Goal: Ask a question: Seek information or help from site administrators or community

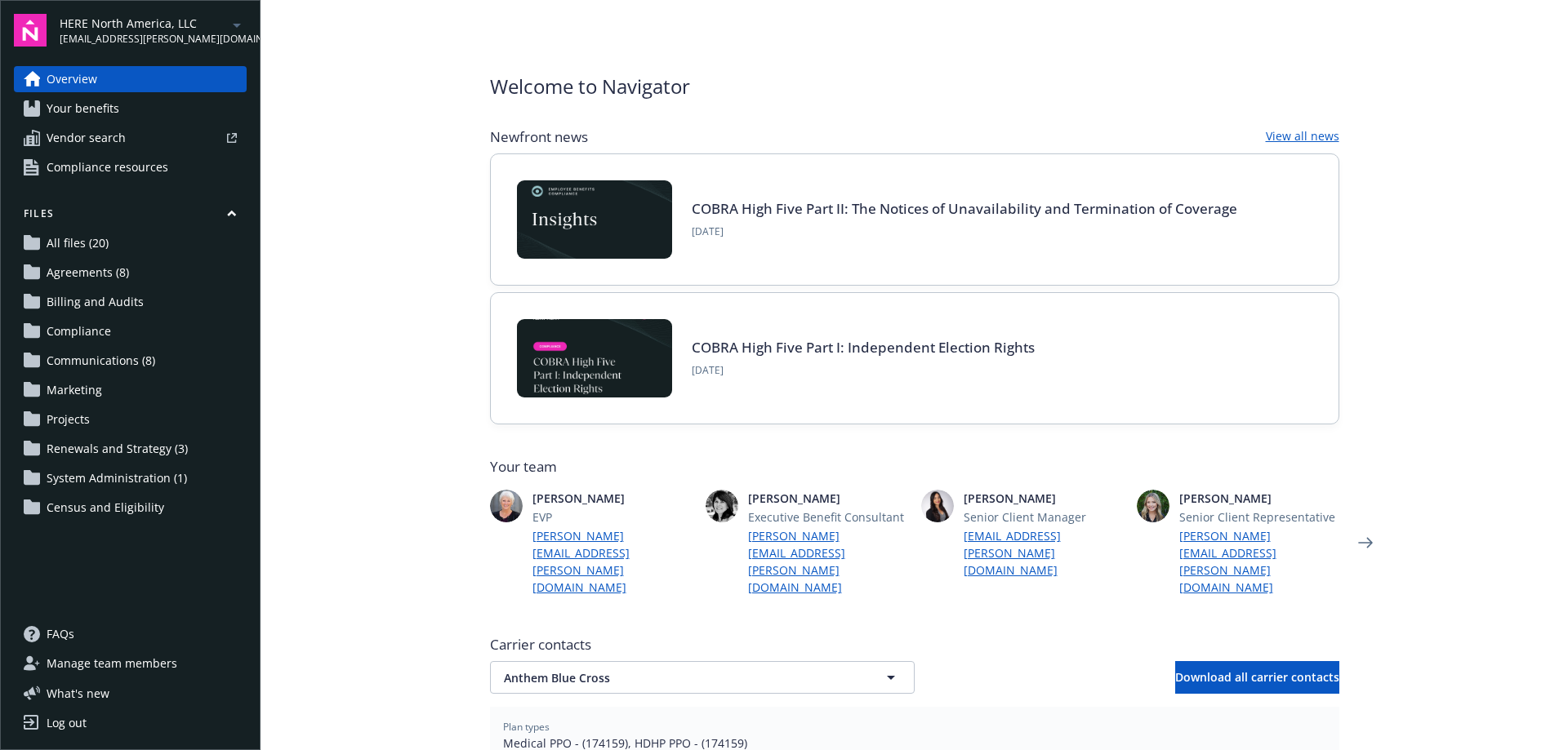
scroll to position [105, 0]
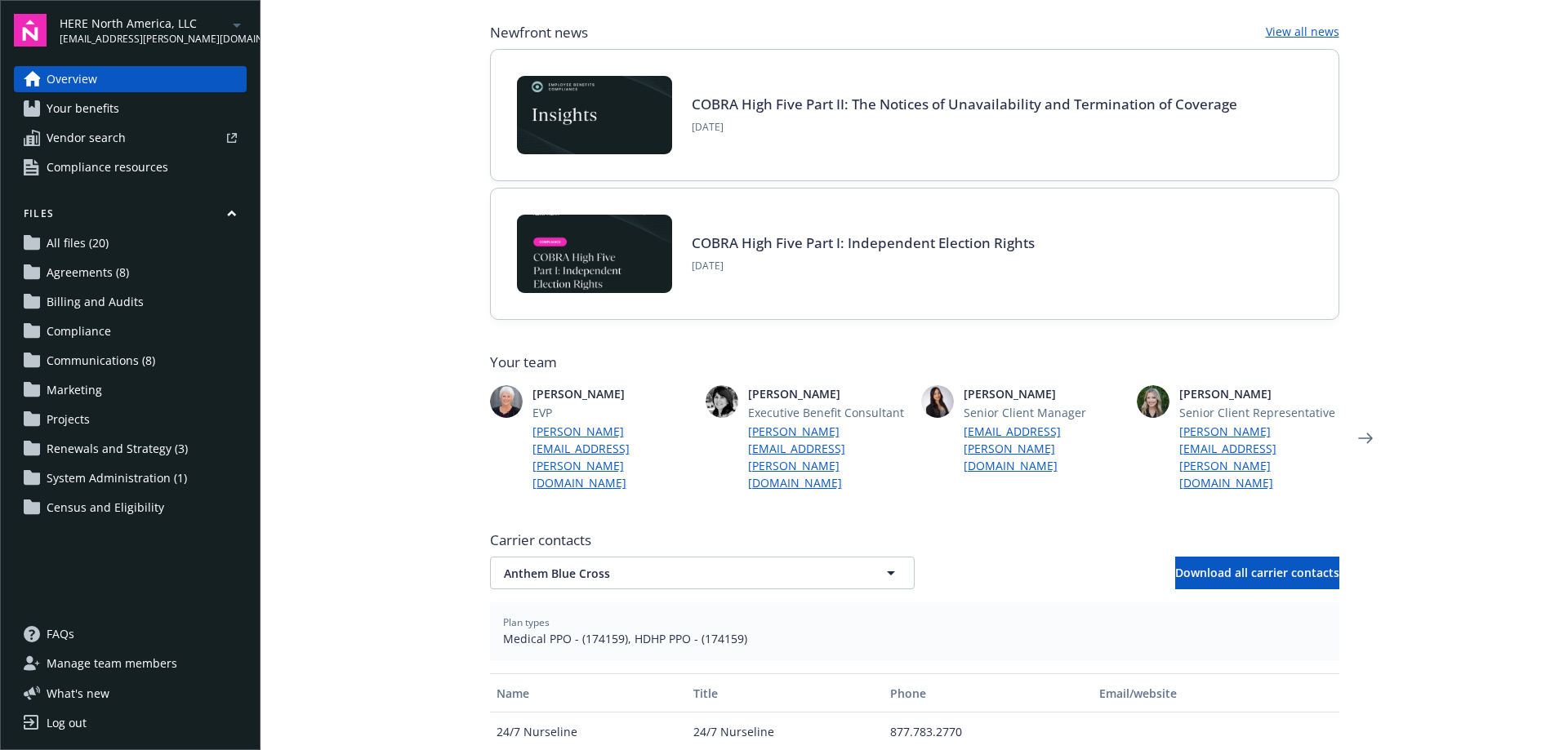
click at [1473, 522] on main "Welcome to Navigator Newfront news View all news COBRA High Five Part II: The N…" at bounding box center [915, 375] width 1308 height 750
click at [121, 81] on link "Overview" at bounding box center [130, 79] width 233 height 26
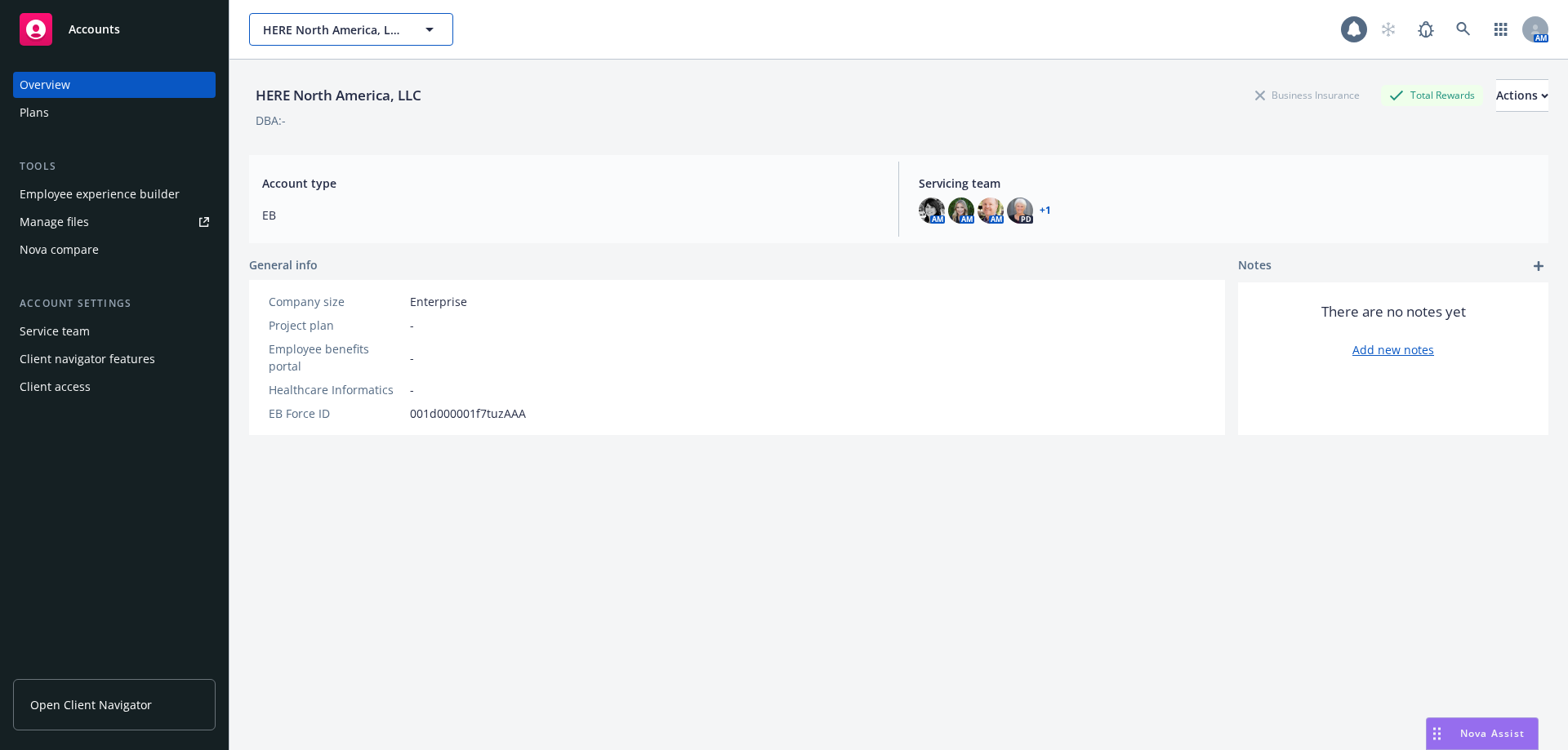
click at [358, 19] on button "HERE North America, LLC" at bounding box center [351, 30] width 204 height 33
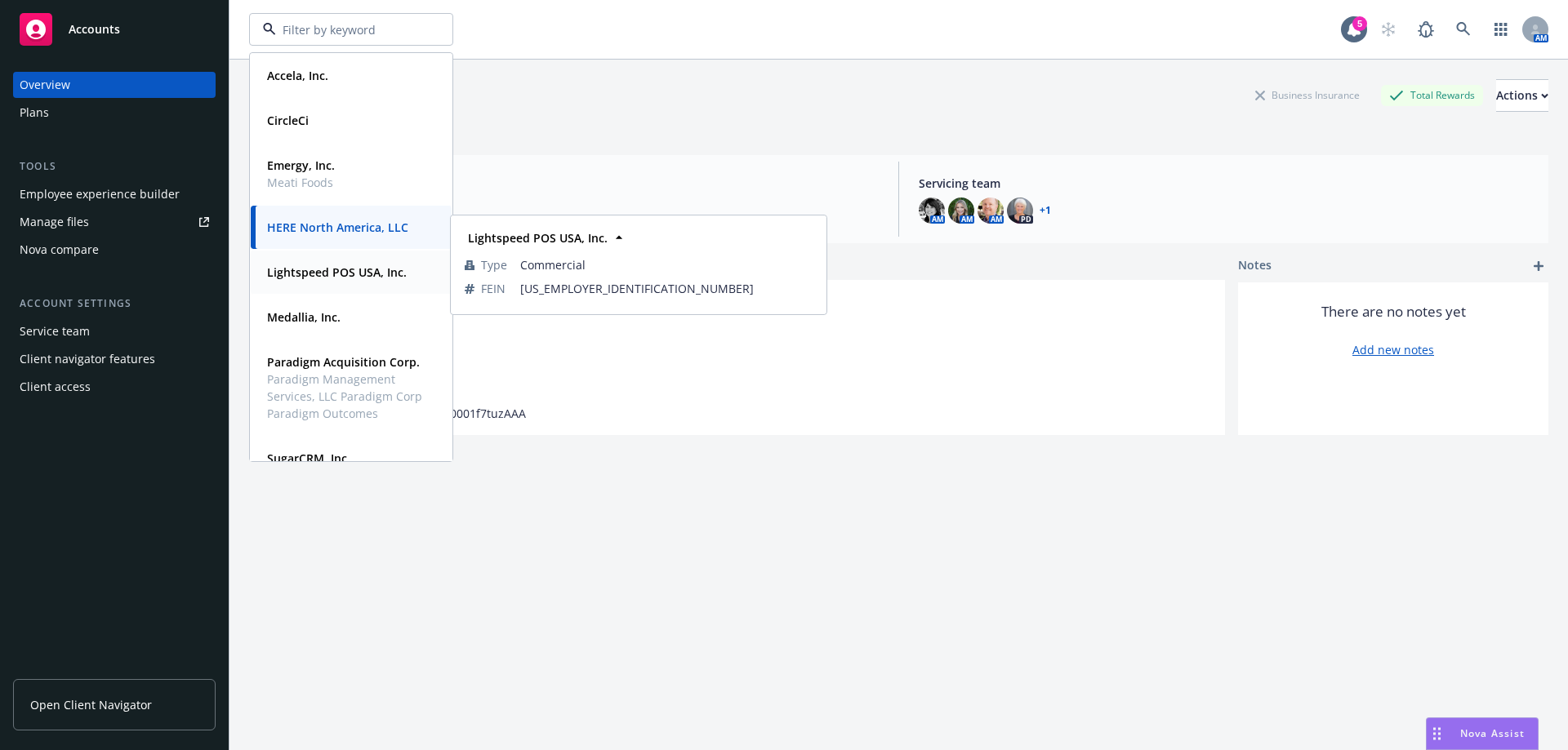
click at [299, 281] on div "Lightspeed POS USA, Inc." at bounding box center [336, 272] width 150 height 24
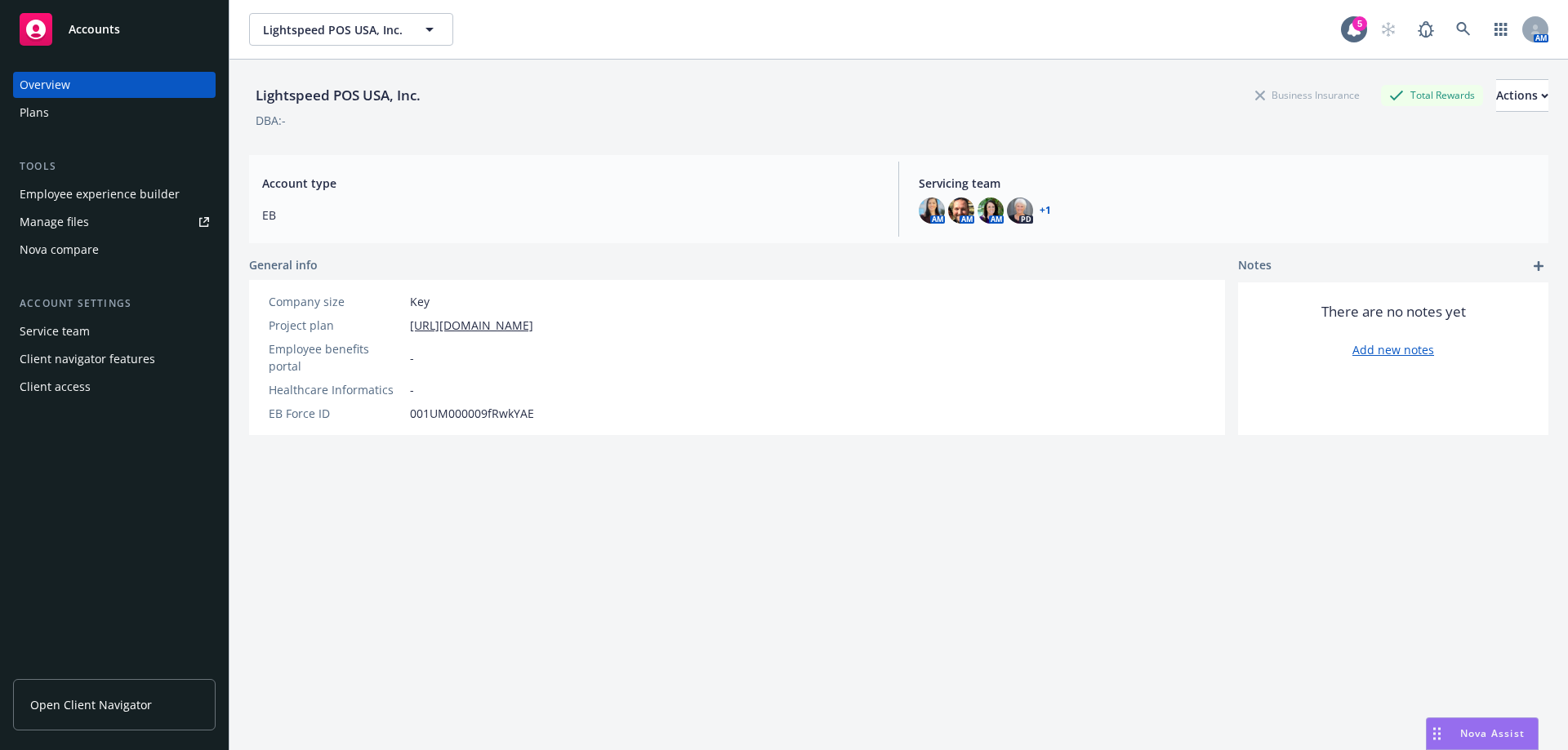
click at [1457, 733] on div "Nova Assist" at bounding box center [1492, 733] width 90 height 13
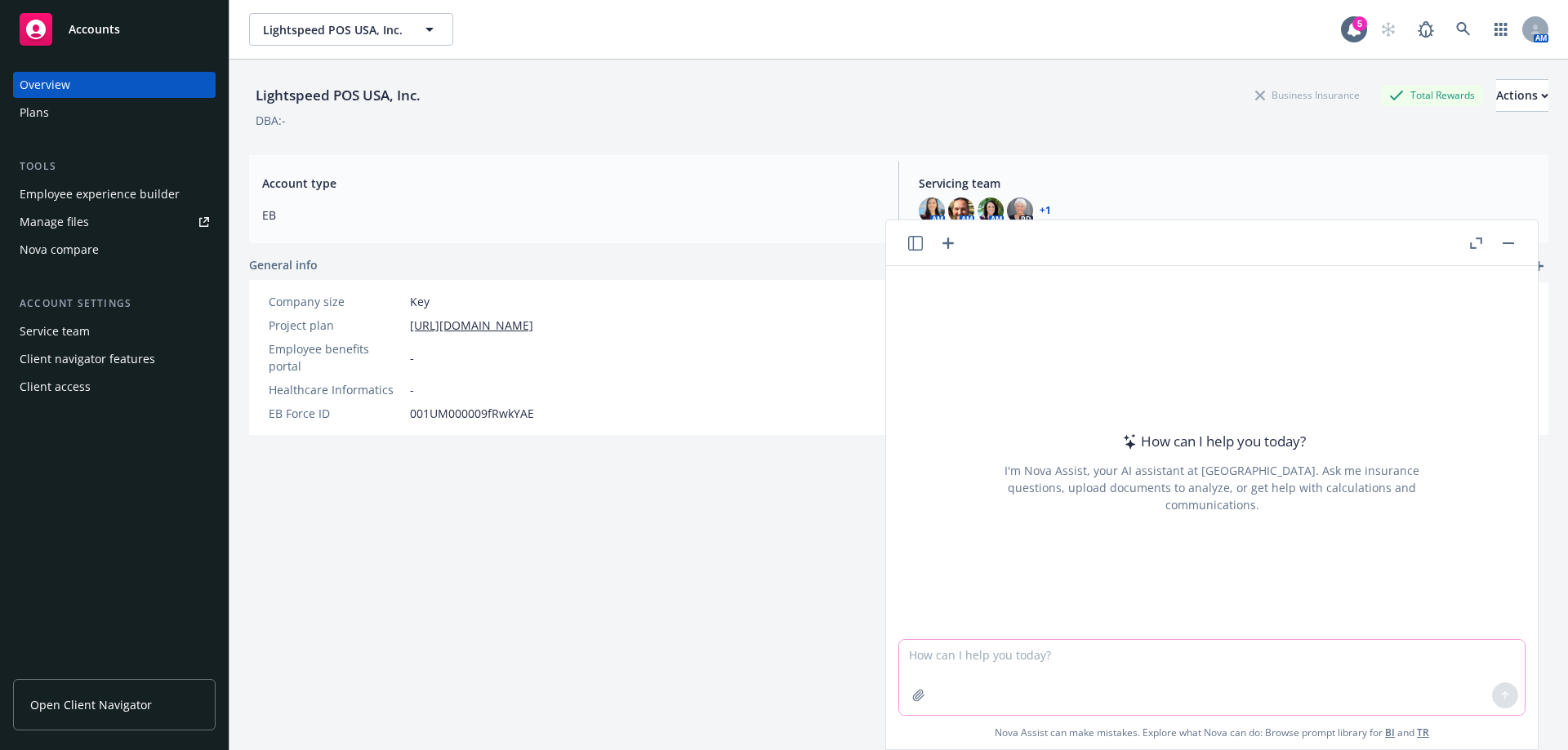
click at [1052, 673] on textarea at bounding box center [1212, 677] width 626 height 75
click at [1060, 663] on textarea at bounding box center [1212, 677] width 626 height 75
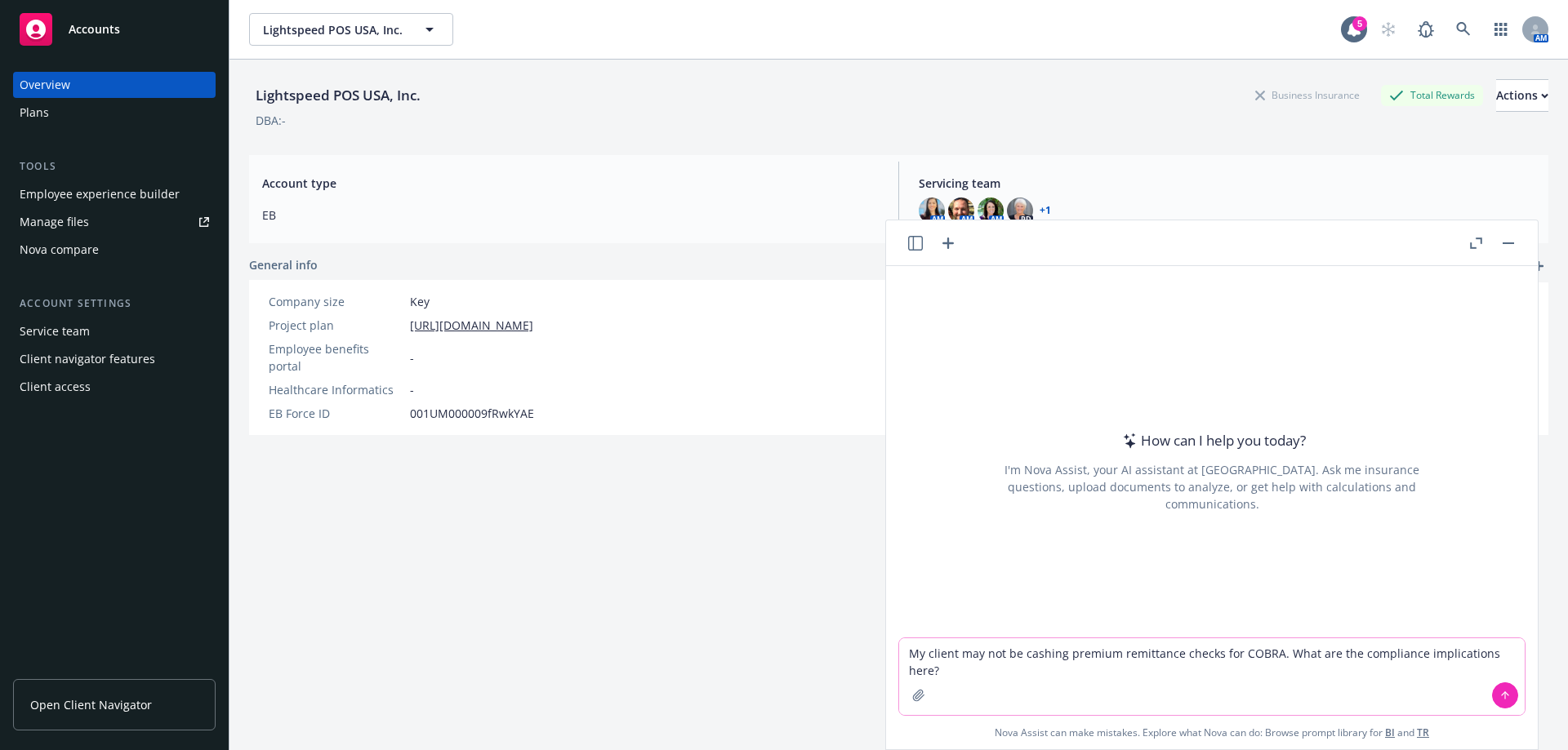
type textarea "My client may not be cashing premium remittance checks for COBRA. What are the …"
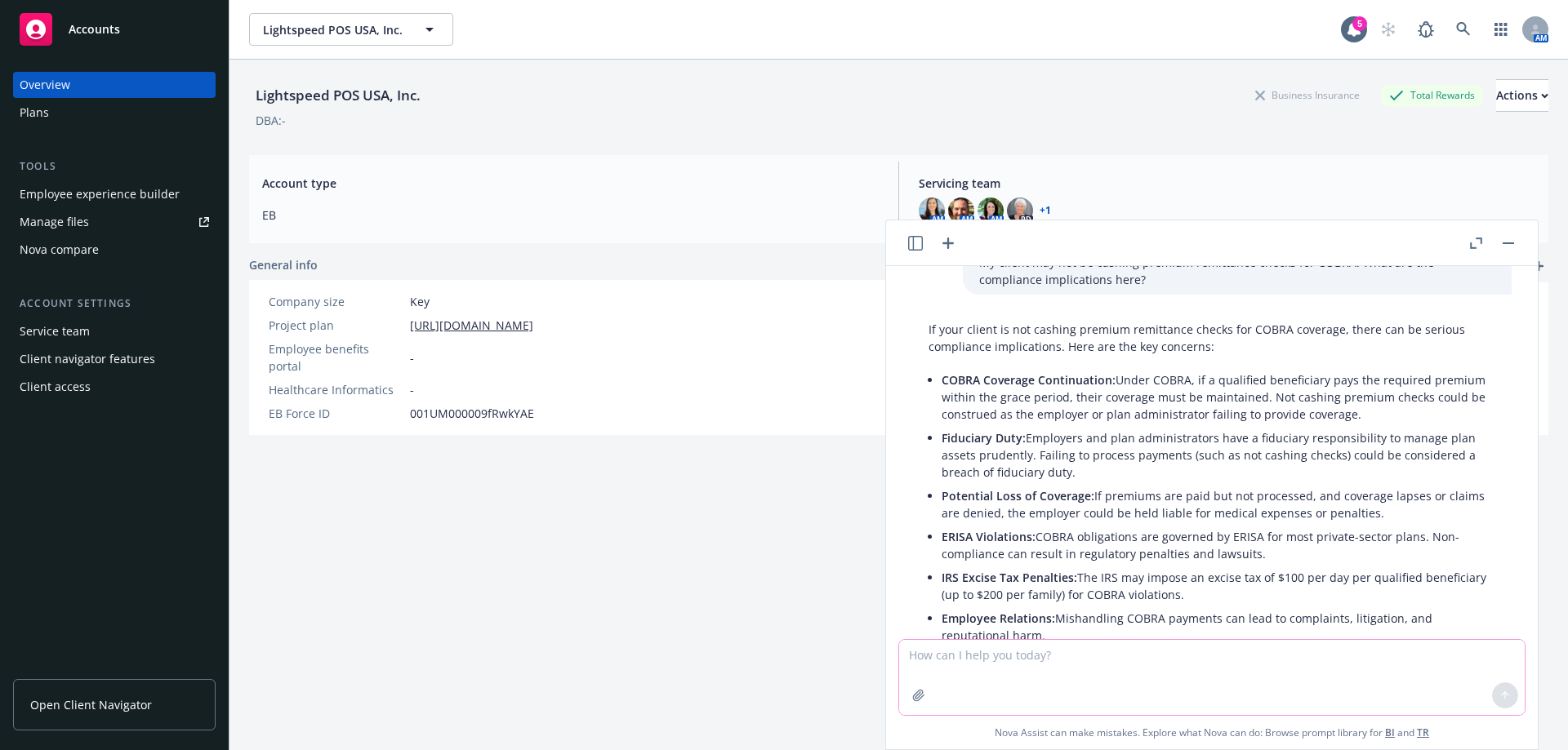
scroll to position [26, 0]
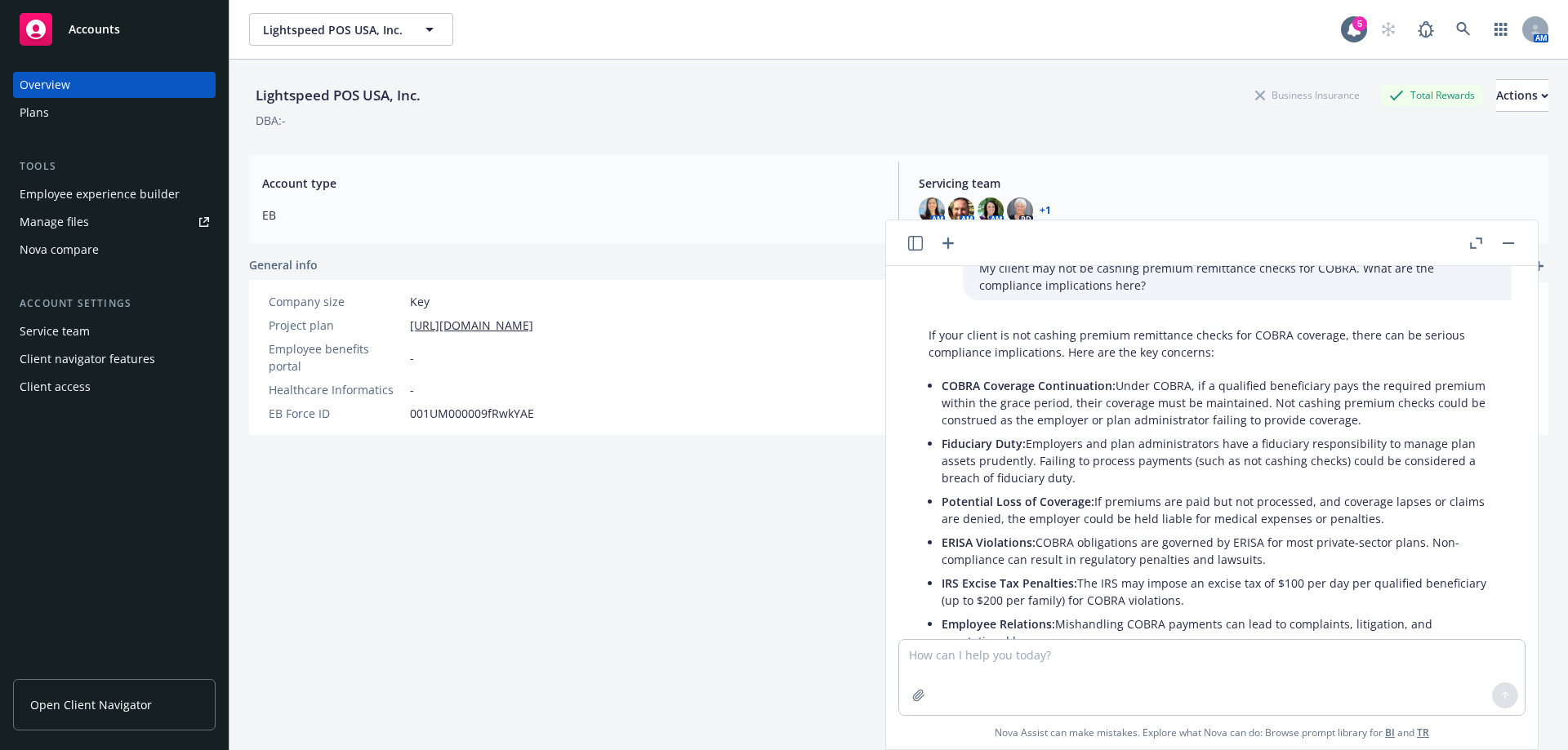
click at [1251, 516] on p "Potential Loss of Coverage: If premiums are paid but not processed, and coverag…" at bounding box center [1218, 510] width 554 height 35
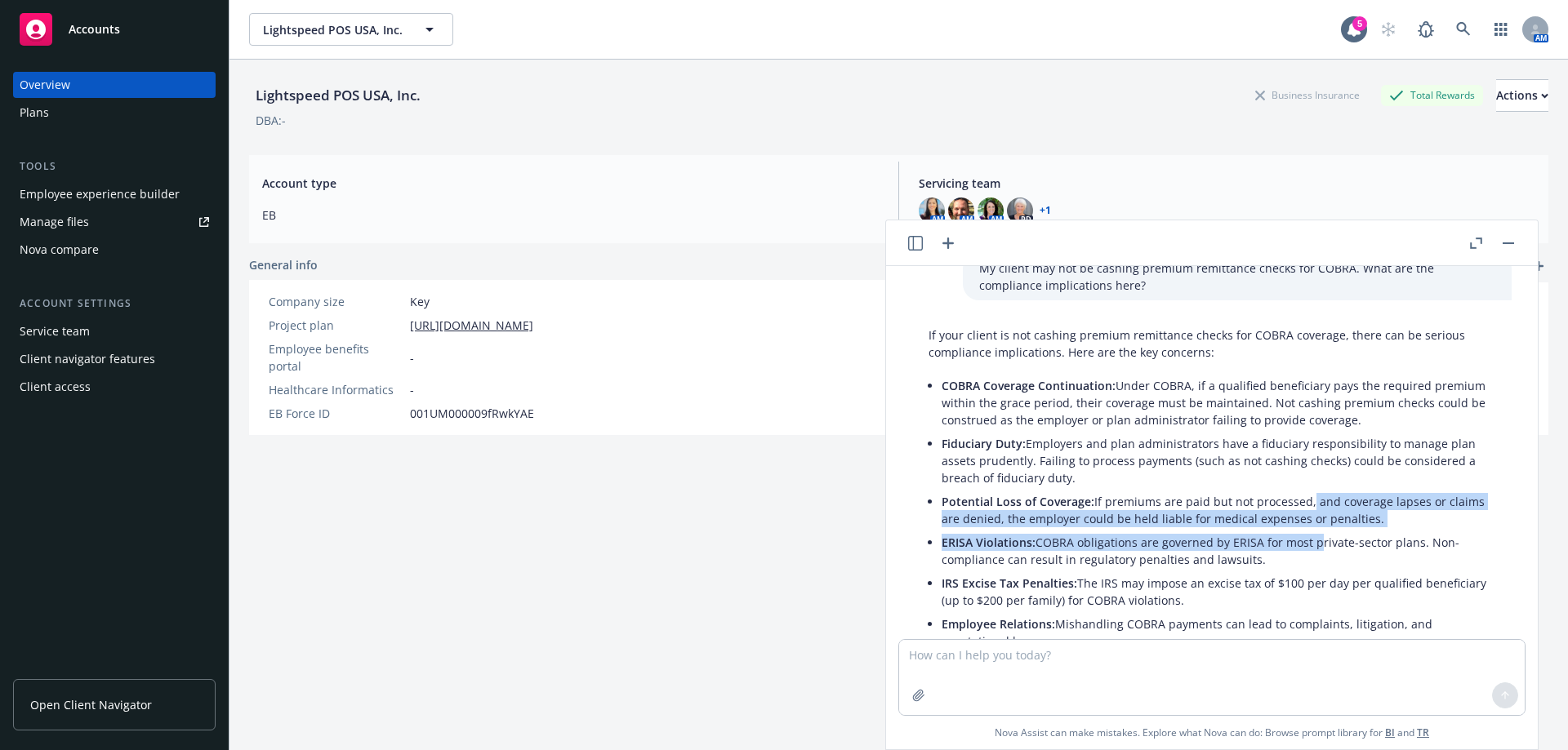
drag, startPoint x: 1305, startPoint y: 502, endPoint x: 1312, endPoint y: 537, distance: 35.7
click at [1312, 537] on ul "COBRA Coverage Continuation: Under COBRA, if a qualified beneficiary pays the r…" at bounding box center [1218, 513] width 554 height 279
click at [1319, 523] on p "Potential Loss of Coverage: If premiums are paid but not processed, and coverag…" at bounding box center [1218, 510] width 554 height 35
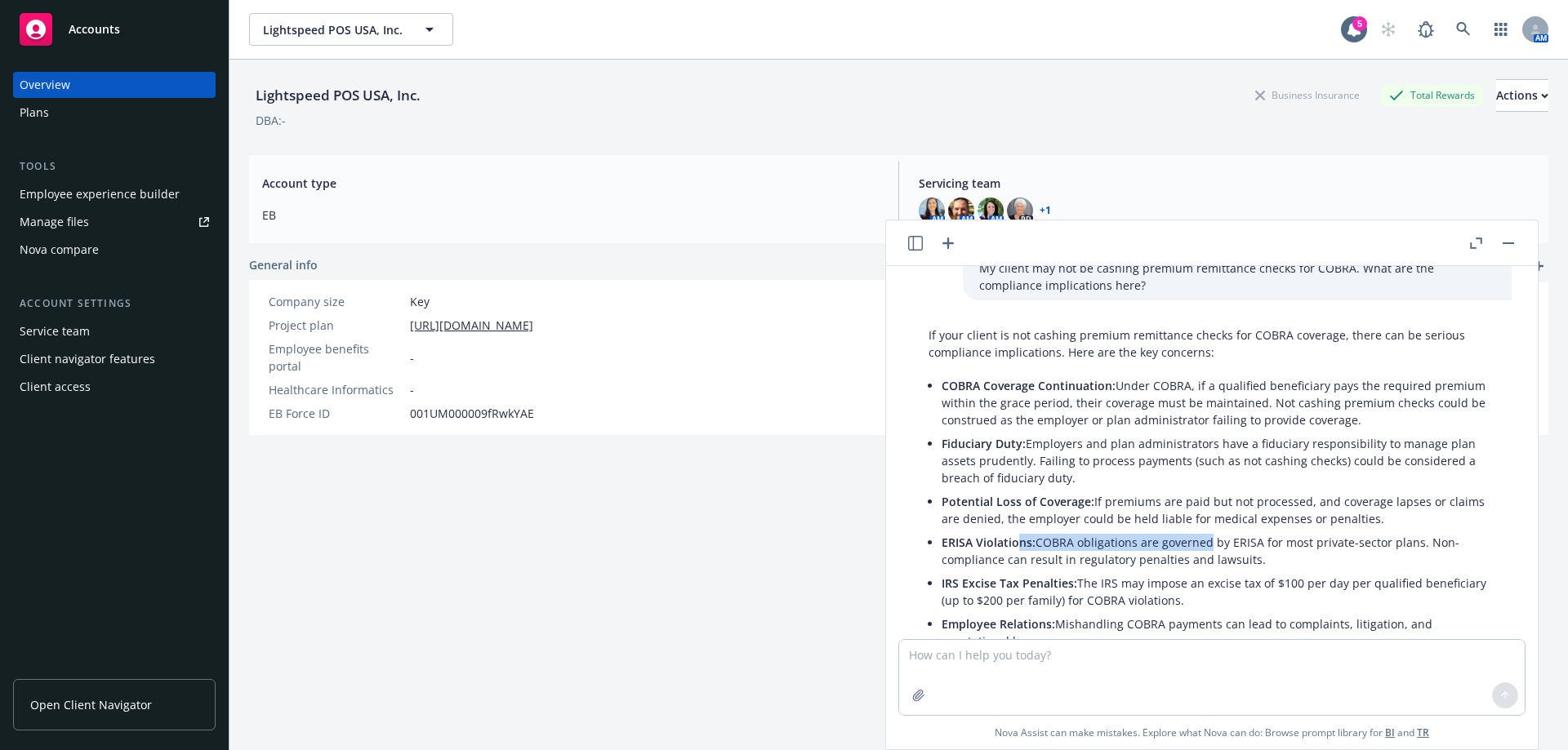
drag, startPoint x: 1021, startPoint y: 541, endPoint x: 1218, endPoint y: 551, distance: 197.3
click at [1215, 551] on p "ERISA Violations: COBRA obligations are governed by ERISA for most private-sect…" at bounding box center [1218, 551] width 554 height 35
click at [1226, 556] on p "ERISA Violations: COBRA obligations are governed by ERISA for most private-sect…" at bounding box center [1218, 551] width 554 height 35
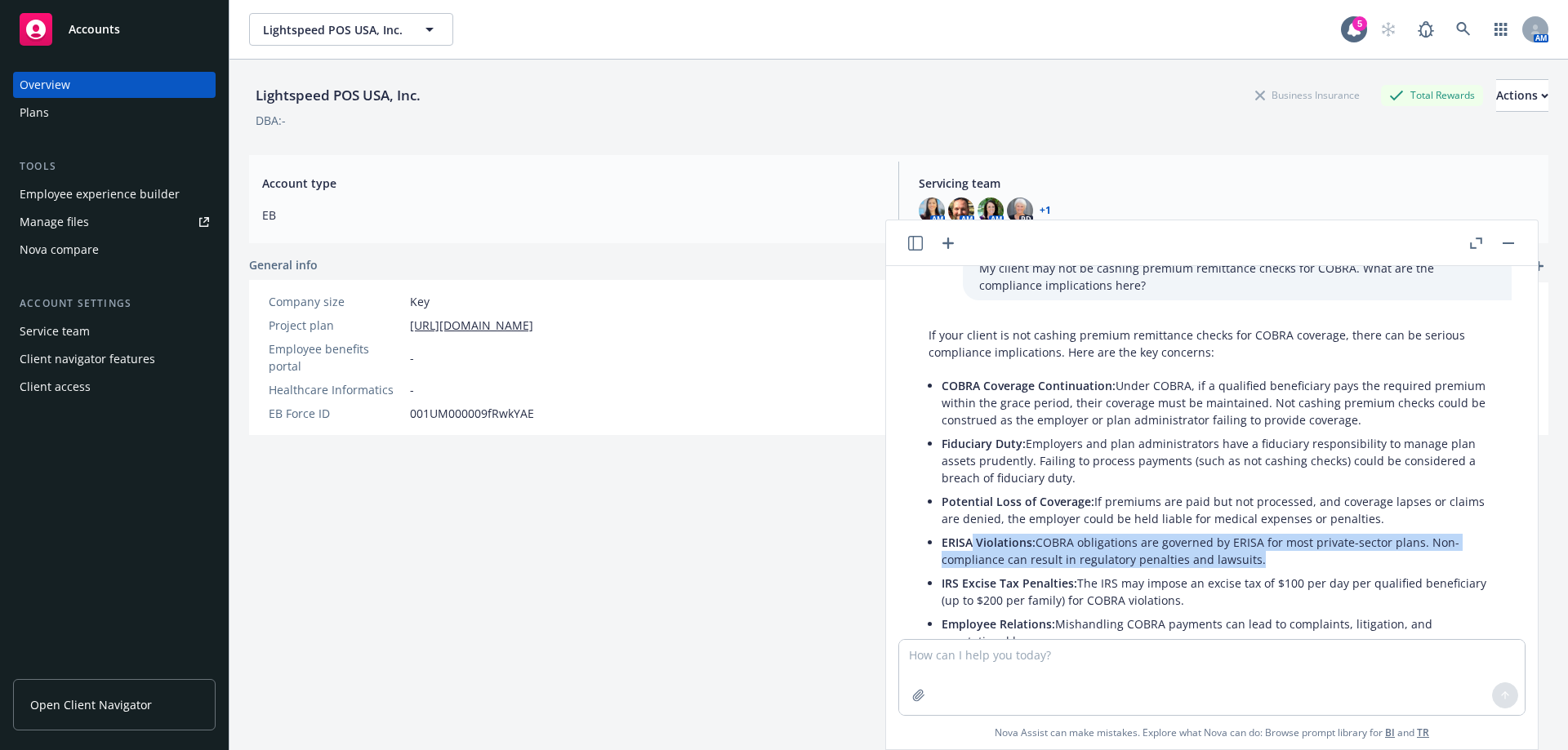
drag, startPoint x: 1226, startPoint y: 556, endPoint x: 970, endPoint y: 546, distance: 256.2
click at [970, 546] on p "ERISA Violations: COBRA obligations are governed by ERISA for most private-sect…" at bounding box center [1218, 551] width 554 height 35
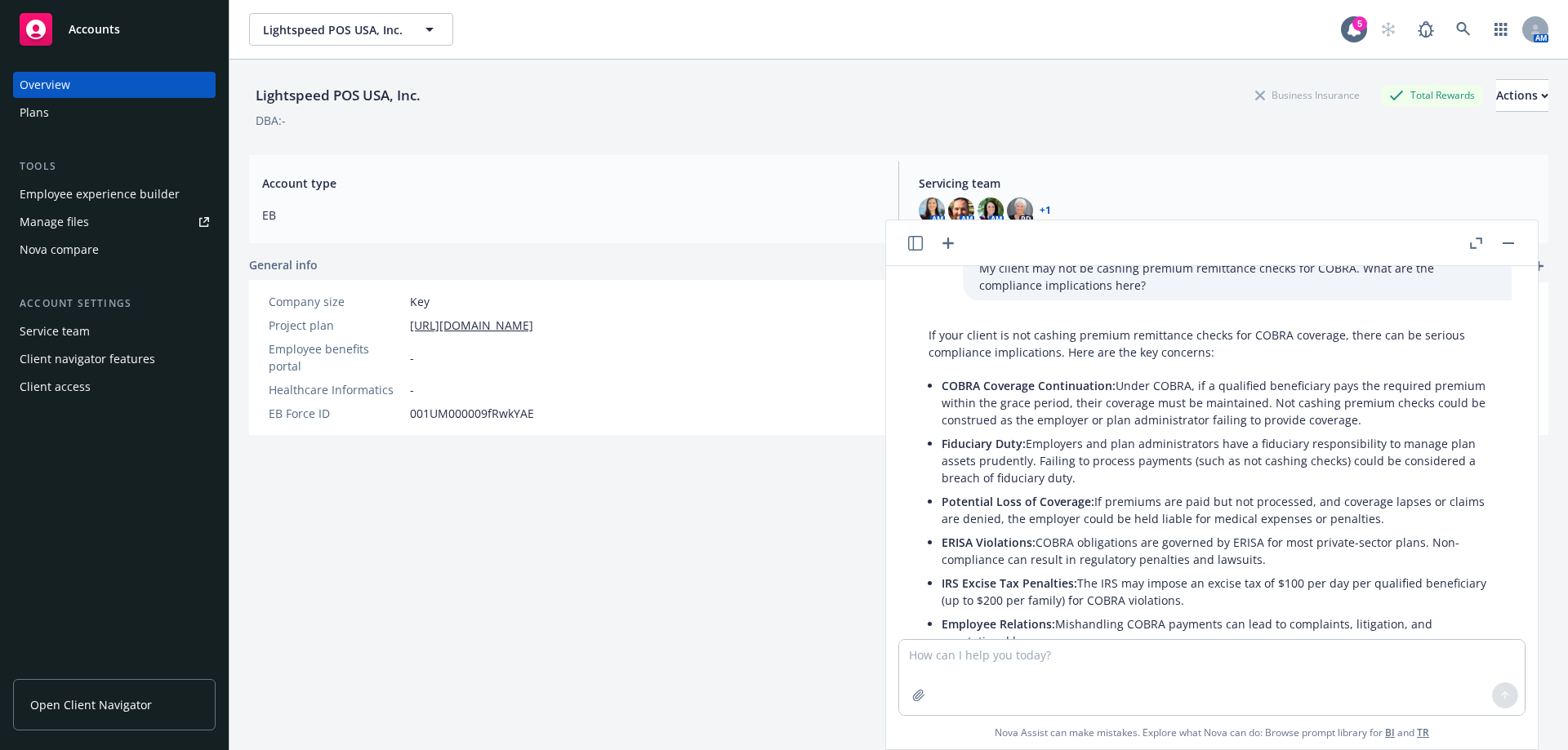
click at [968, 546] on span "ERISA Violations:" at bounding box center [988, 542] width 94 height 15
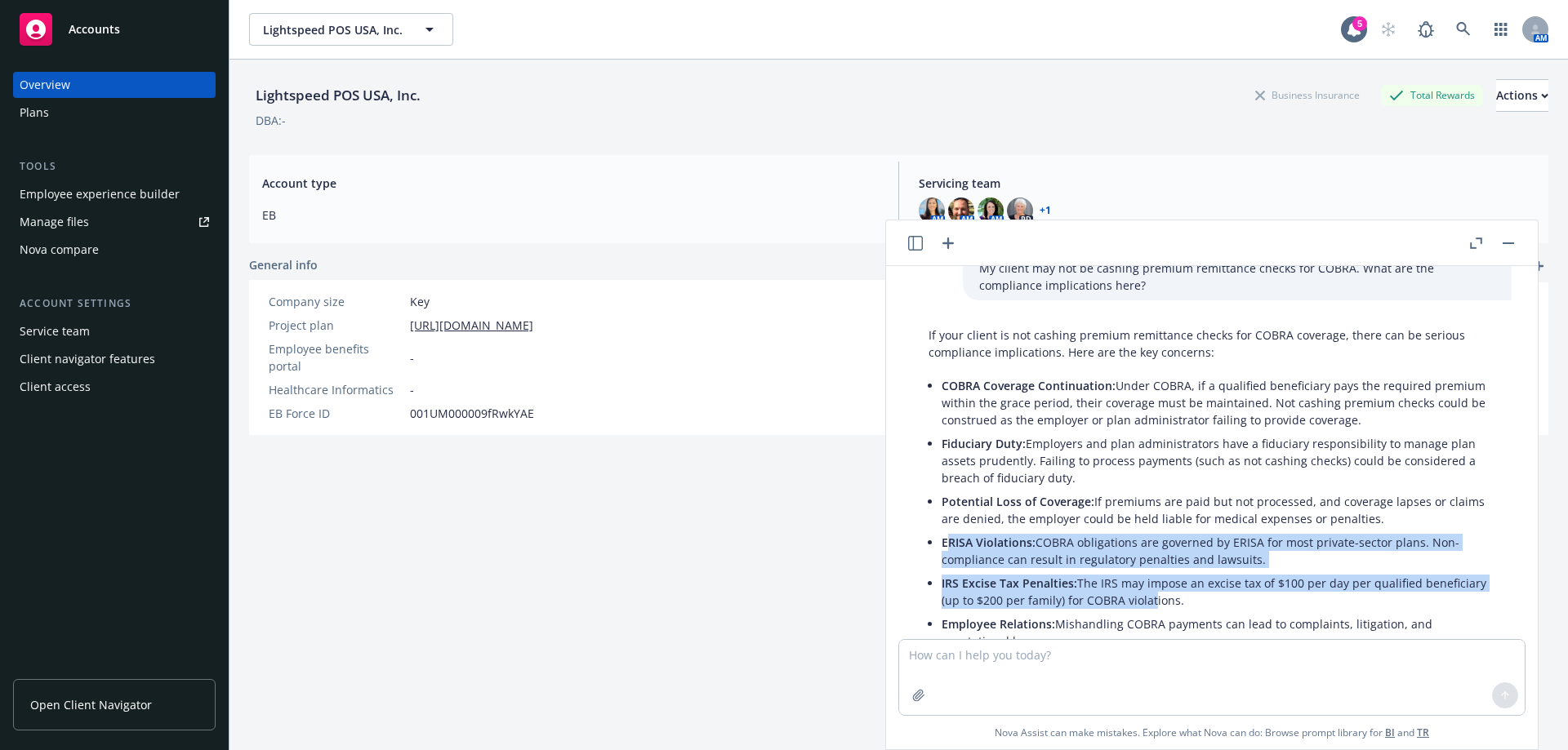
drag, startPoint x: 1051, startPoint y: 556, endPoint x: 1230, endPoint y: 582, distance: 180.9
click at [1211, 593] on ul "COBRA Coverage Continuation: Under COBRA, if a qualified beneficiary pays the r…" at bounding box center [1218, 513] width 554 height 279
click at [1231, 581] on p "IRS Excise Tax Penalties: The IRS may impose an excise tax of $100 per day per …" at bounding box center [1218, 592] width 554 height 35
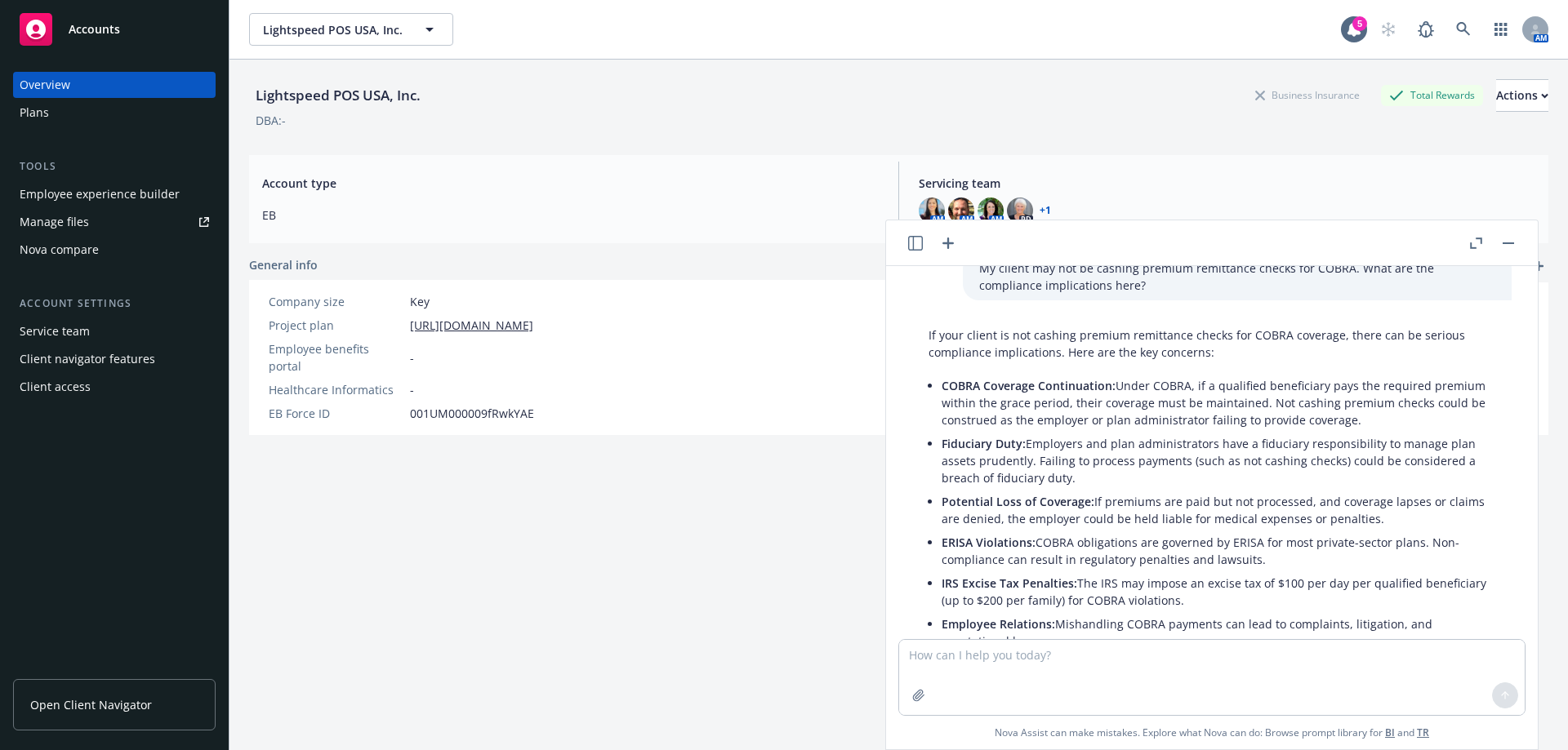
click at [1235, 558] on p "ERISA Violations: COBRA obligations are governed by ERISA for most private-sect…" at bounding box center [1218, 551] width 554 height 35
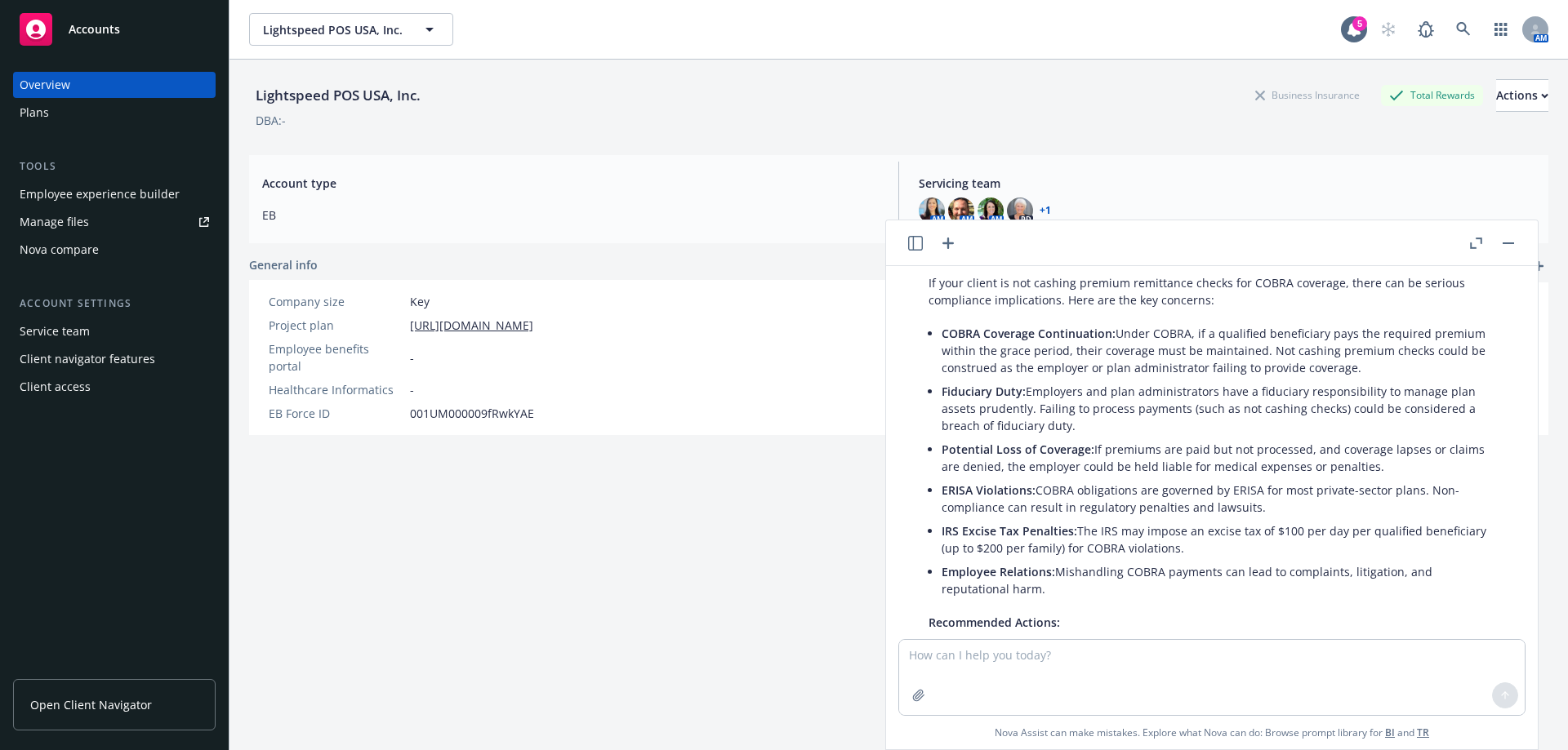
scroll to position [107, 0]
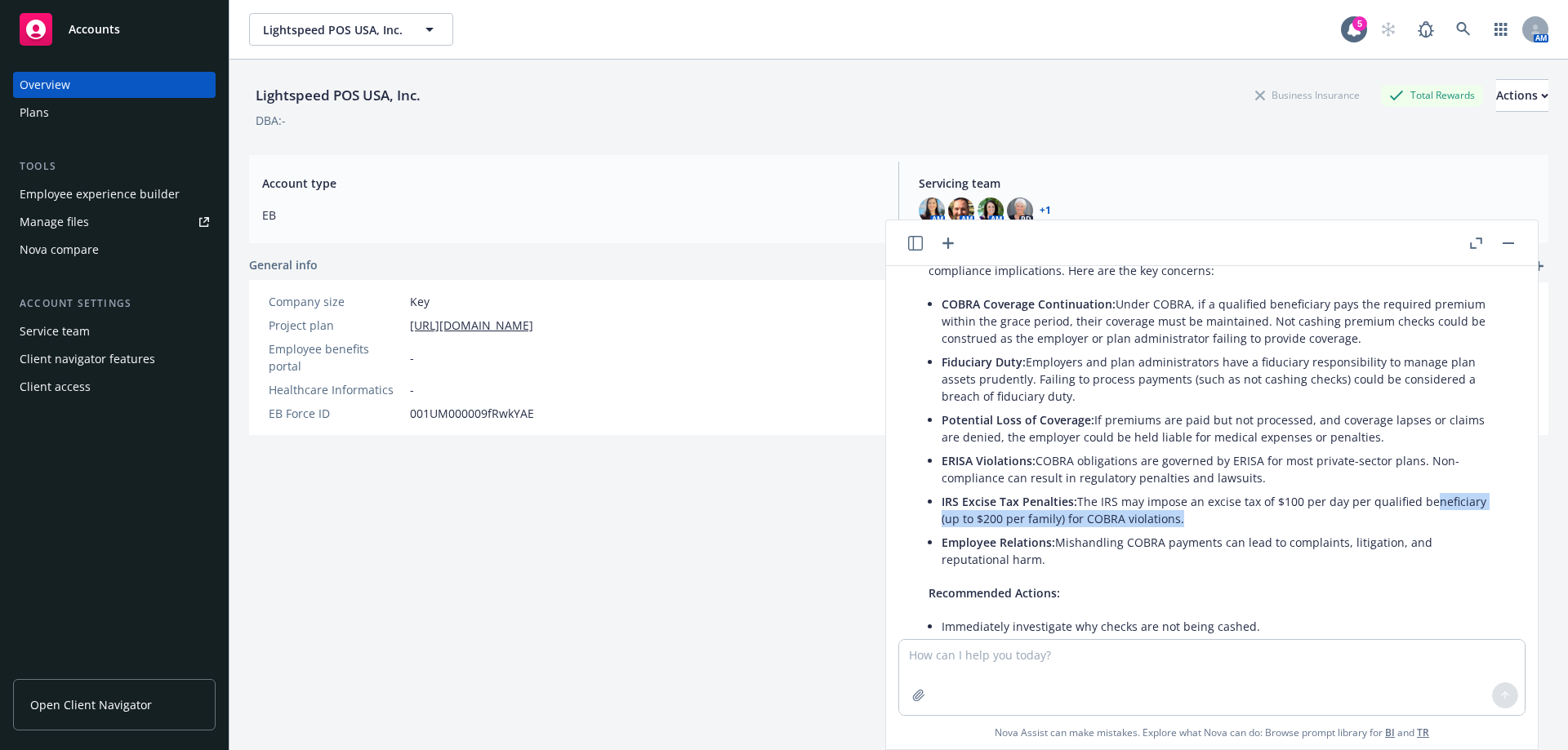
drag, startPoint x: 1033, startPoint y: 518, endPoint x: 1211, endPoint y: 531, distance: 178.5
click at [1211, 531] on ul "COBRA Coverage Continuation: Under COBRA, if a qualified beneficiary pays the r…" at bounding box center [1218, 432] width 554 height 279
click at [1211, 531] on li "Employee Relations: Mishandling COBRA payments can lead to complaints, litigati…" at bounding box center [1218, 551] width 554 height 41
drag, startPoint x: 957, startPoint y: 546, endPoint x: 1233, endPoint y: 550, distance: 276.0
click at [1227, 550] on p "Employee Relations: Mishandling COBRA payments can lead to complaints, litigati…" at bounding box center [1218, 551] width 554 height 35
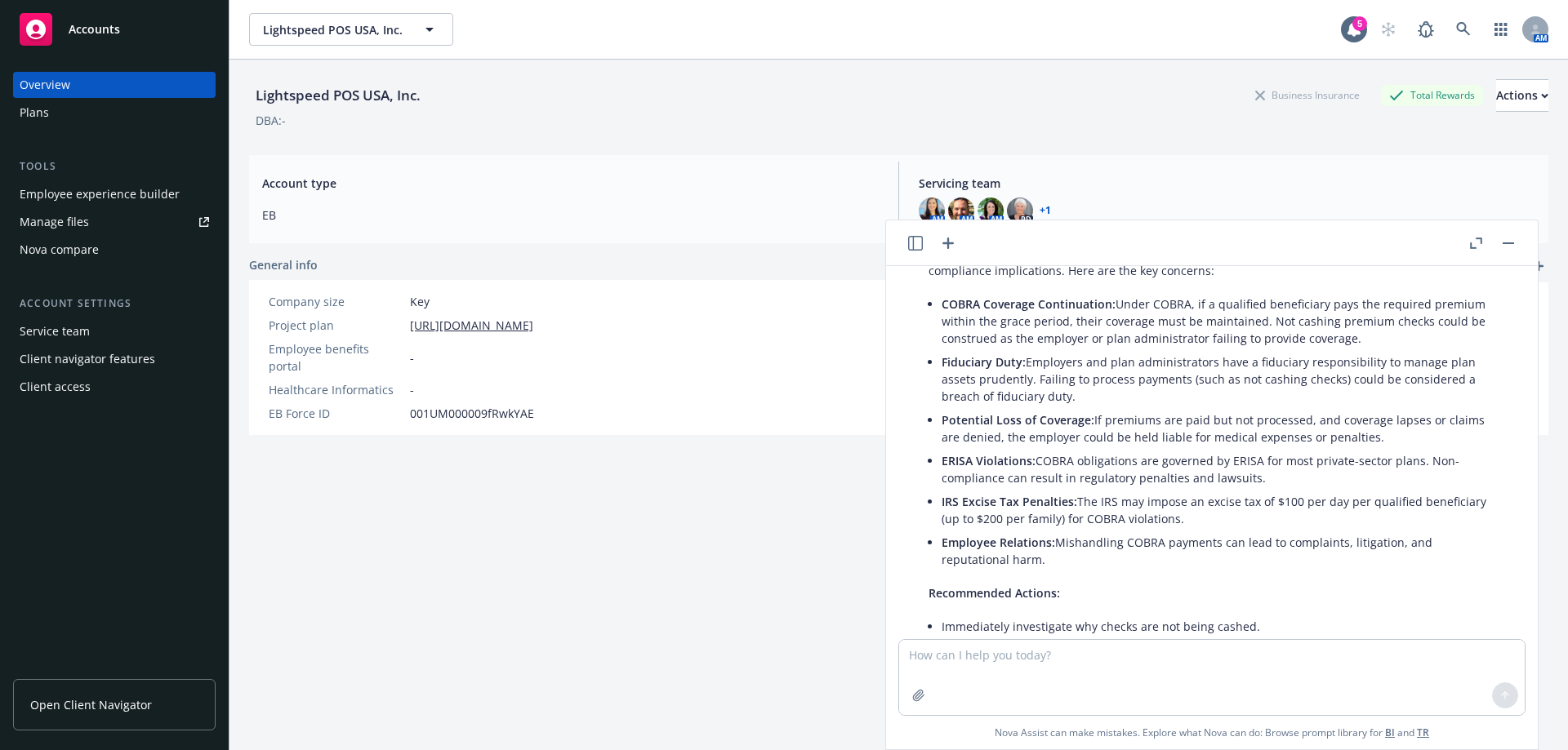
click at [1233, 550] on p "Employee Relations: Mishandling COBRA payments can lead to complaints, litigati…" at bounding box center [1218, 551] width 554 height 35
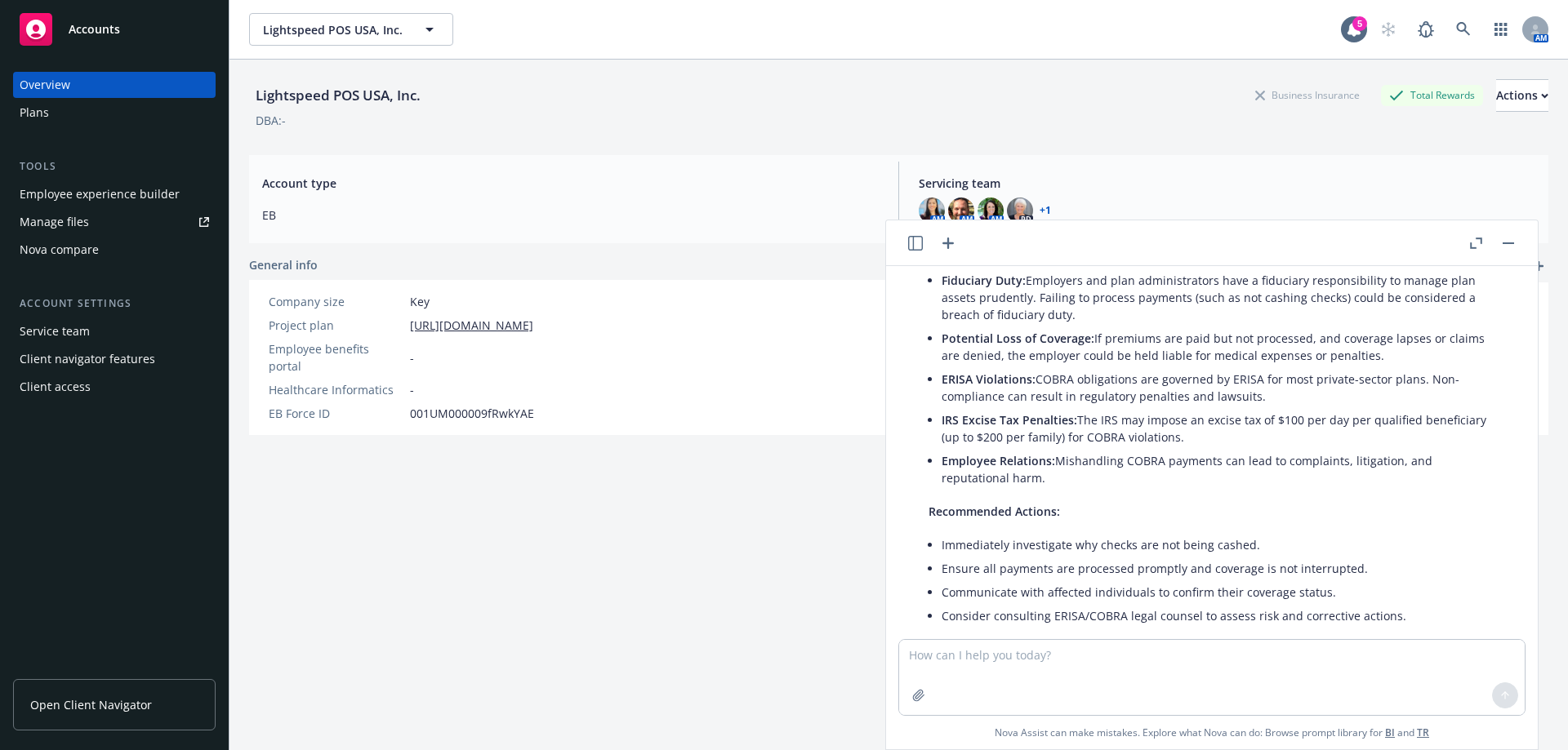
scroll to position [271, 0]
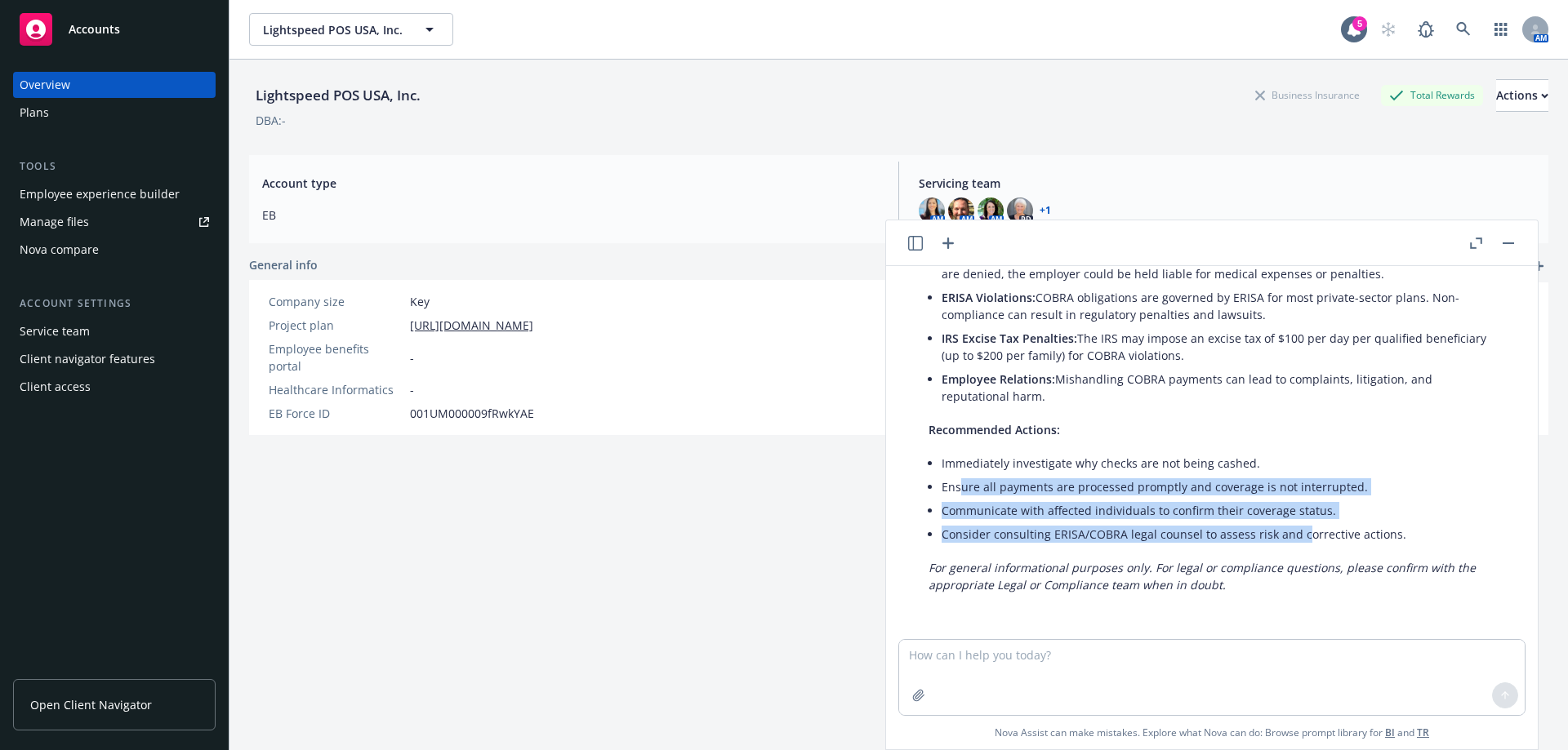
drag, startPoint x: 963, startPoint y: 487, endPoint x: 1275, endPoint y: 531, distance: 315.1
click at [1286, 529] on ul "Immediately investigate why checks are not being cashed. Ensure all payments ar…" at bounding box center [1218, 499] width 554 height 95
click at [1128, 540] on li "Consider consulting ERISA/COBRA legal counsel to assess risk and corrective act…" at bounding box center [1218, 534] width 554 height 24
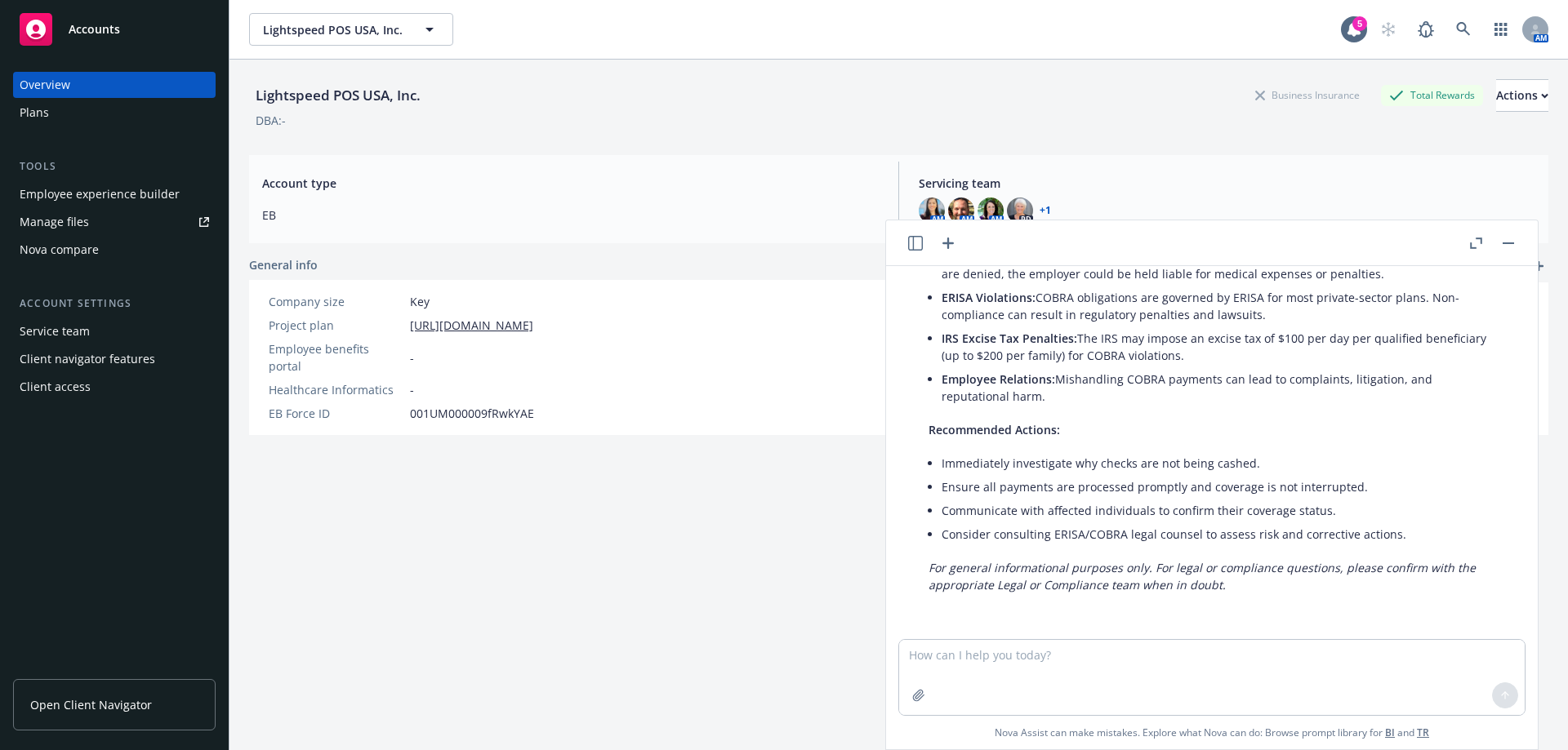
click at [705, 642] on div "Lightspeed POS USA, Inc. Business Insurance Total Rewards Actions DBA: - Accoun…" at bounding box center [899, 425] width 1299 height 731
click at [1053, 568] on em "For general informational purposes only. For legal or compliance questions, ple…" at bounding box center [1202, 576] width 547 height 33
click at [1061, 520] on li "Communicate with affected individuals to confirm their coverage status." at bounding box center [1218, 510] width 554 height 24
click at [1060, 569] on em "For general informational purposes only. For legal or compliance questions, ple…" at bounding box center [1202, 576] width 547 height 33
drag, startPoint x: 1054, startPoint y: 589, endPoint x: 1222, endPoint y: 585, distance: 168.0
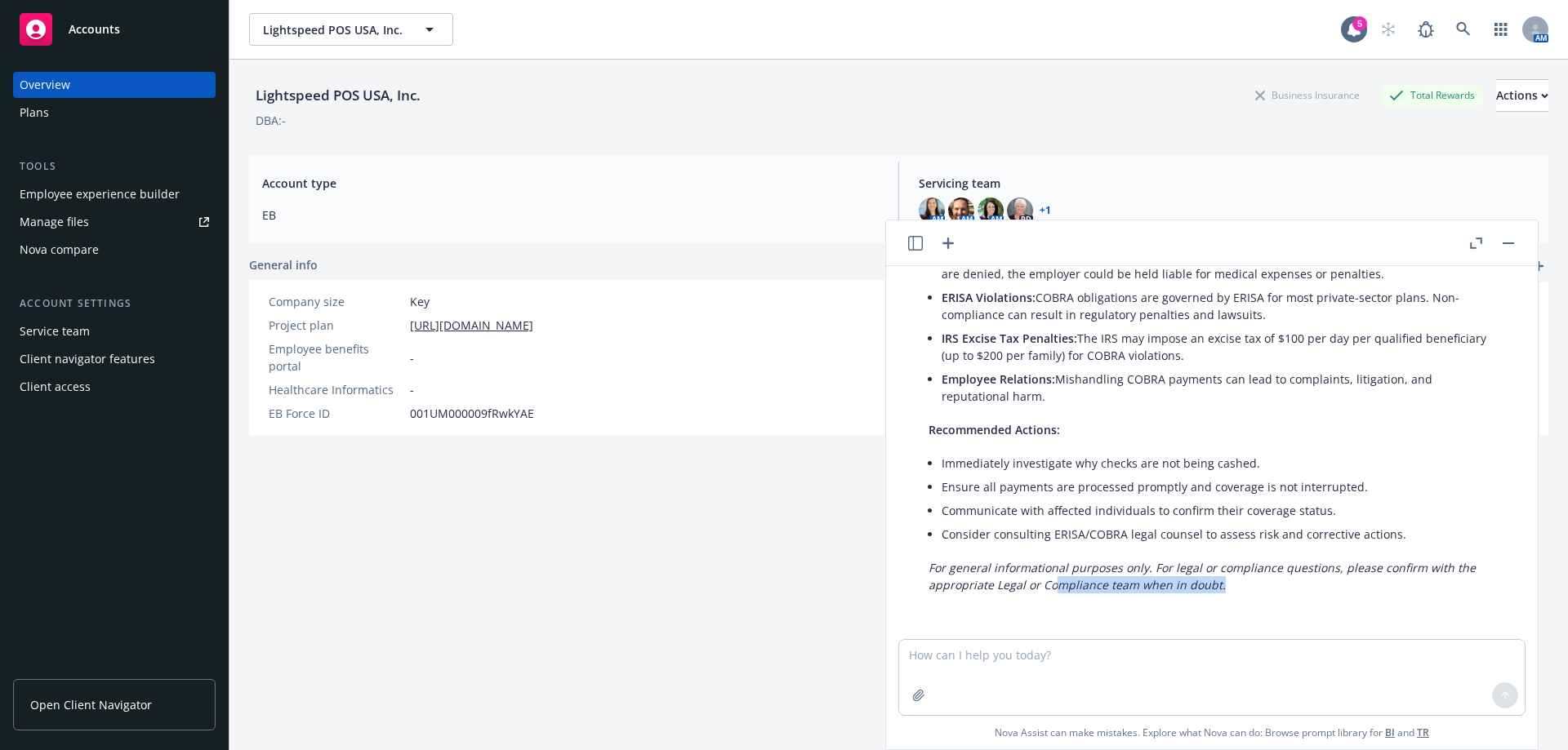
click at [1222, 585] on p "For general informational purposes only. For legal or compliance questions, ple…" at bounding box center [1212, 576] width 567 height 35
click at [1199, 583] on em "For general informational purposes only. For legal or compliance questions, ple…" at bounding box center [1202, 576] width 547 height 33
click at [612, 549] on div "Lightspeed POS USA, Inc. Business Insurance Total Rewards Actions DBA: - Accoun…" at bounding box center [899, 425] width 1299 height 731
click at [710, 419] on div "Lightspeed POS USA, Inc. Business Insurance Total Rewards Actions DBA: - Accoun…" at bounding box center [899, 425] width 1299 height 731
click at [698, 512] on div "Lightspeed POS USA, Inc. Business Insurance Total Rewards Actions DBA: - Accoun…" at bounding box center [899, 425] width 1299 height 731
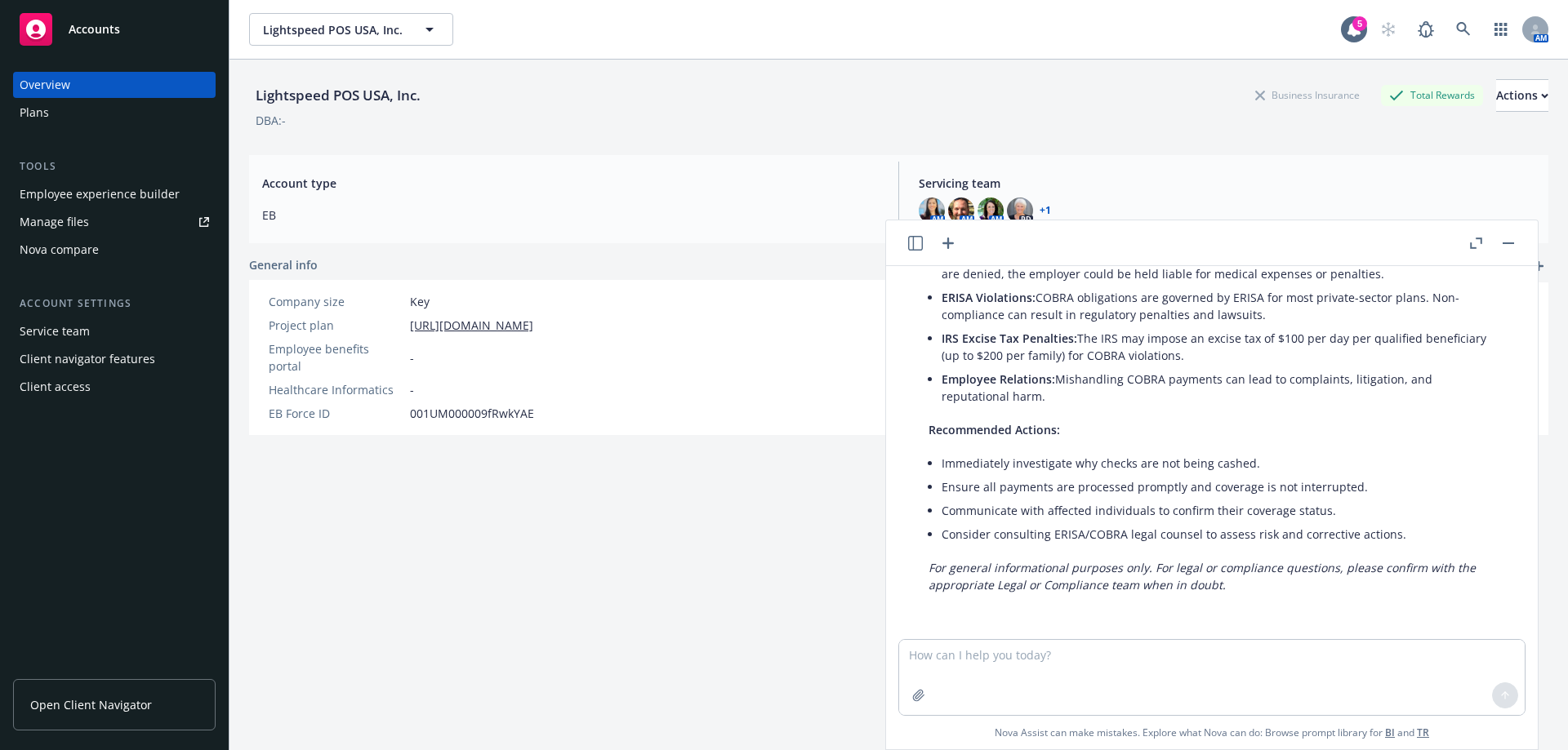
click at [1511, 246] on button "button" at bounding box center [1509, 243] width 19 height 19
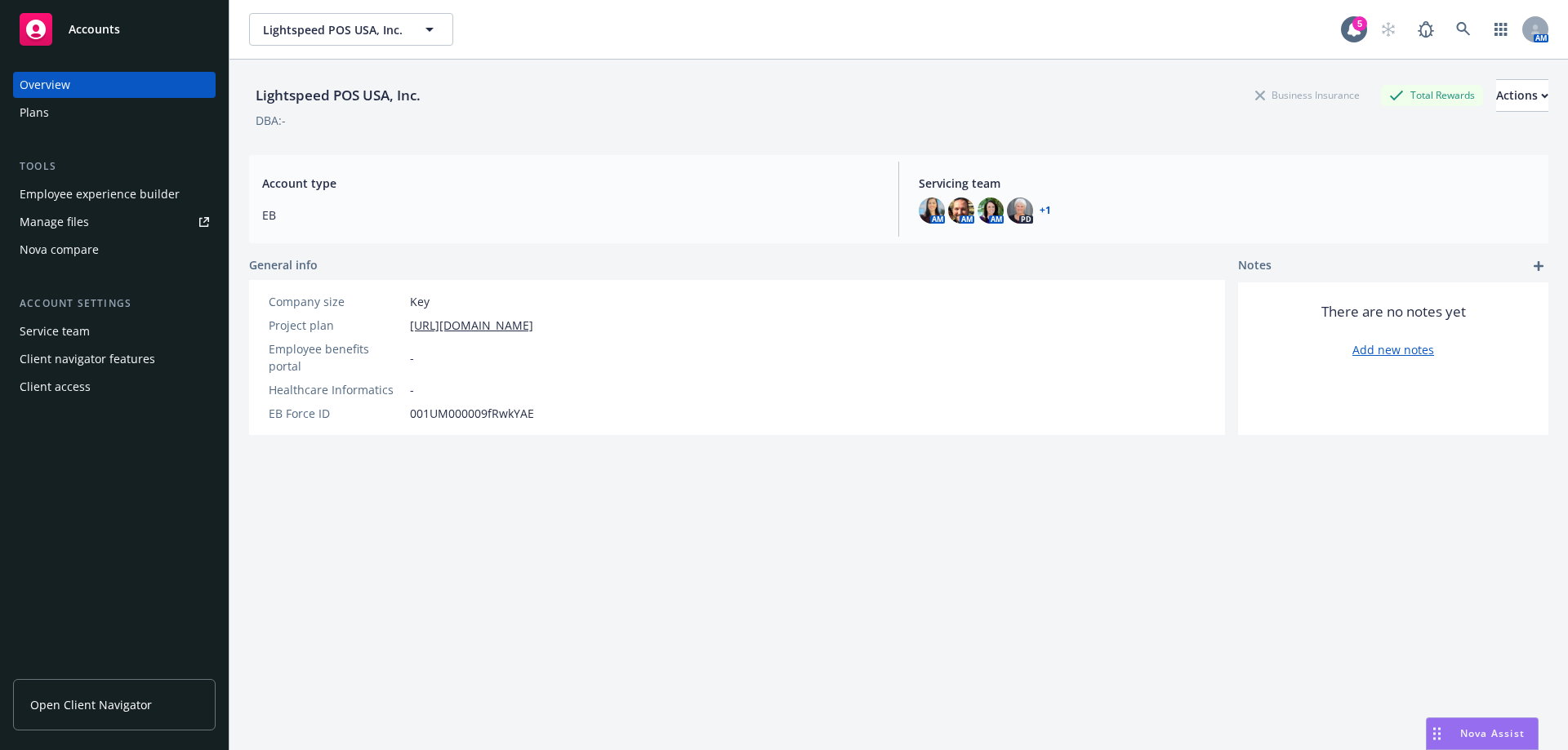
click at [924, 568] on div "Lightspeed POS USA, Inc. Business Insurance Total Rewards Actions DBA: - Accoun…" at bounding box center [899, 425] width 1299 height 731
click at [273, 547] on div "Lightspeed POS USA, Inc. Business Insurance Total Rewards Actions DBA: - Accoun…" at bounding box center [899, 425] width 1299 height 731
click at [487, 587] on div "Lightspeed POS USA, Inc. Business Insurance Total Rewards Actions DBA: - Accoun…" at bounding box center [899, 425] width 1299 height 731
drag, startPoint x: 655, startPoint y: 520, endPoint x: 633, endPoint y: 531, distance: 24.6
click at [655, 521] on div "Lightspeed POS USA, Inc. Business Insurance Total Rewards Actions DBA: - Accoun…" at bounding box center [899, 425] width 1299 height 731
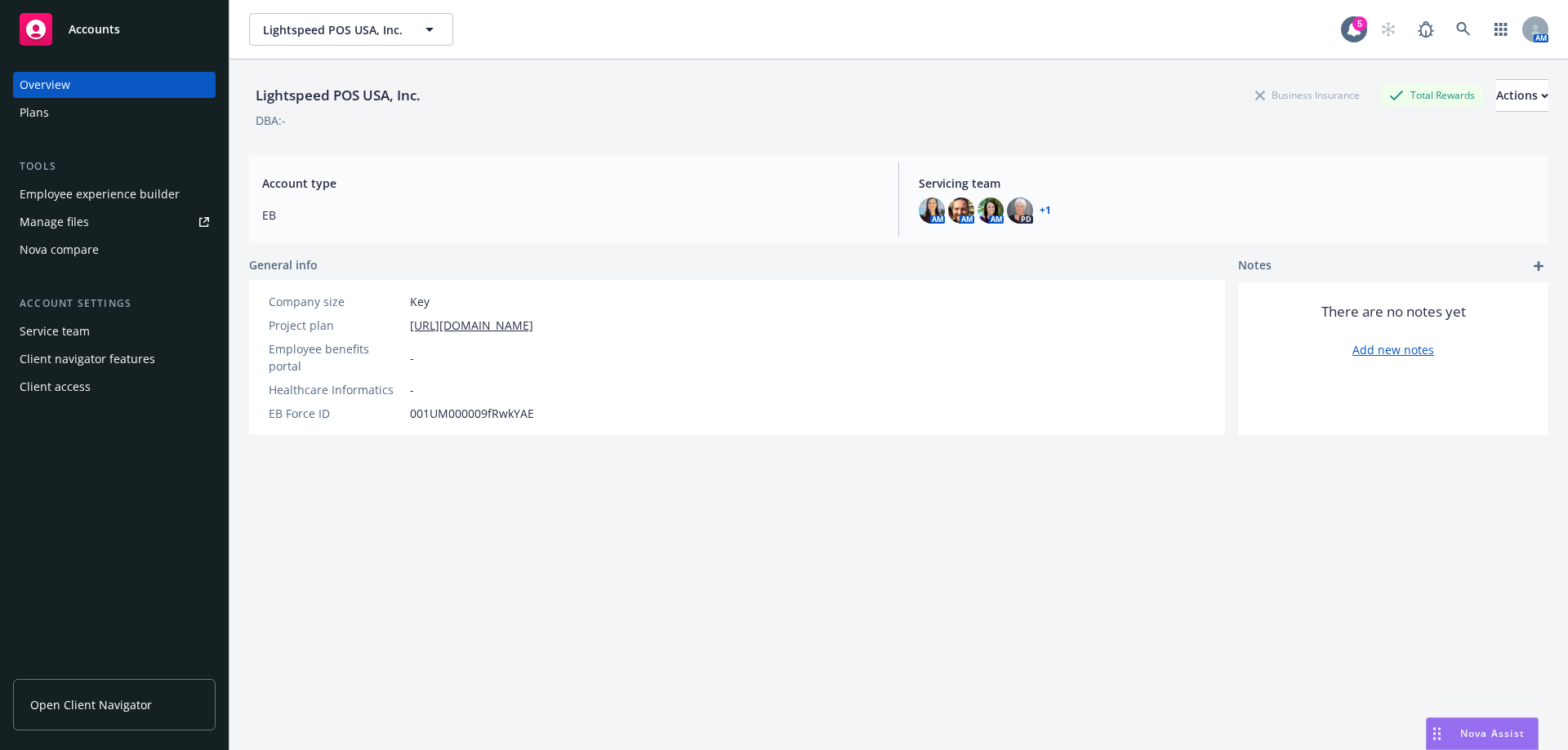
click at [333, 562] on div "Lightspeed POS USA, Inc. Business Insurance Total Rewards Actions DBA: - Accoun…" at bounding box center [899, 425] width 1299 height 731
